Goal: Task Accomplishment & Management: Manage account settings

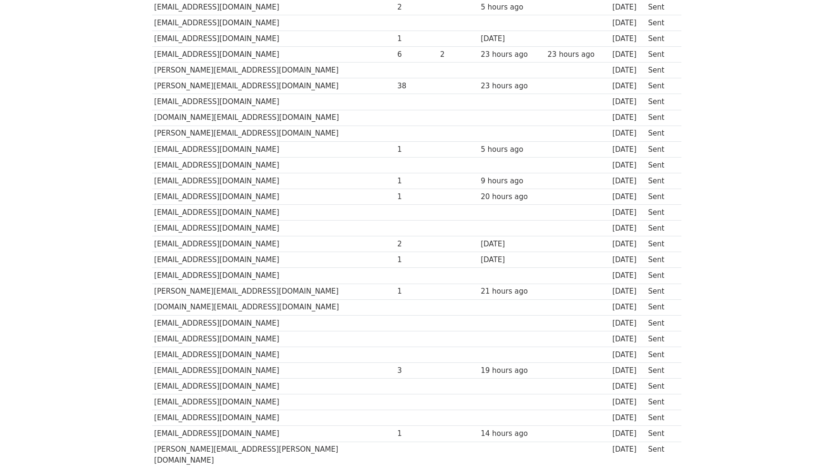
scroll to position [465, 0]
drag, startPoint x: 235, startPoint y: 35, endPoint x: 155, endPoint y: 34, distance: 80.1
click at [155, 47] on td "[EMAIL_ADDRESS][DOMAIN_NAME]" at bounding box center [273, 55] width 243 height 16
click at [268, 126] on td "[PERSON_NAME][EMAIL_ADDRESS][DOMAIN_NAME]" at bounding box center [273, 134] width 243 height 16
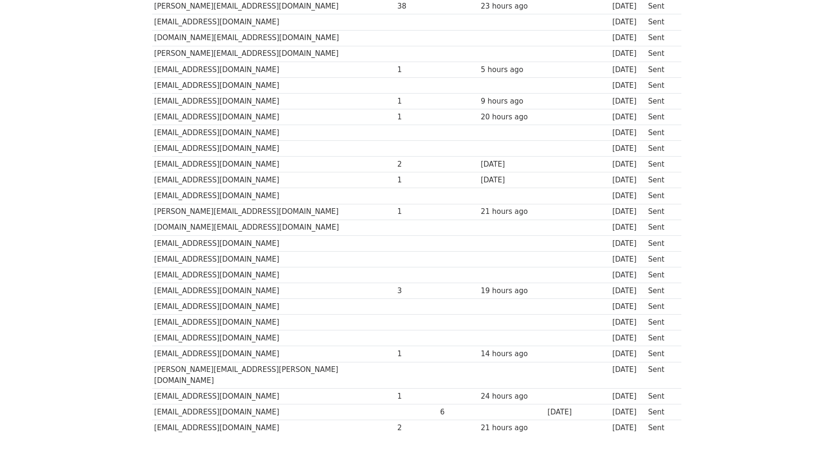
scroll to position [567, 0]
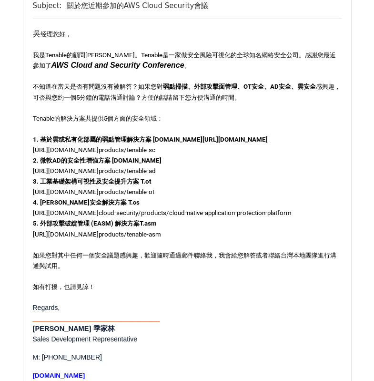
scroll to position [695, 0]
